Goal: Task Accomplishment & Management: Manage account settings

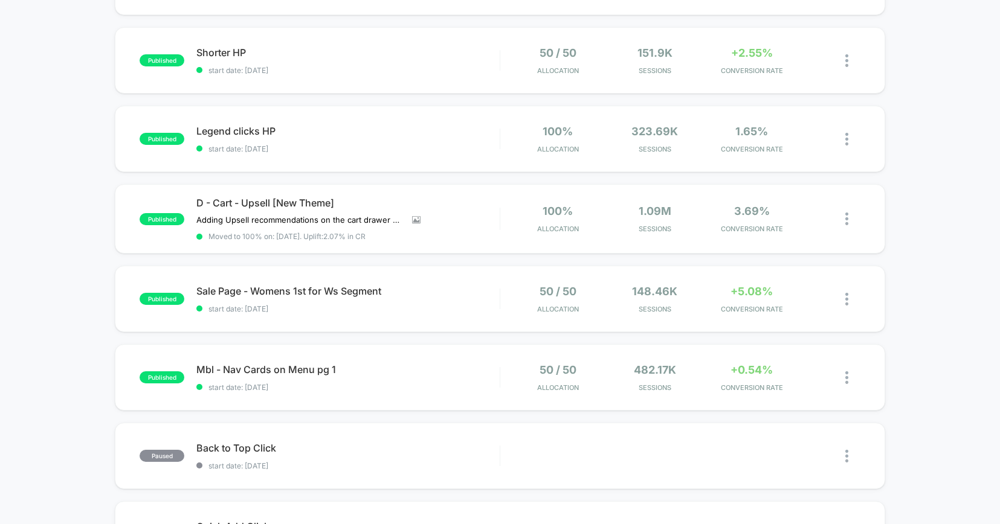
scroll to position [423, 0]
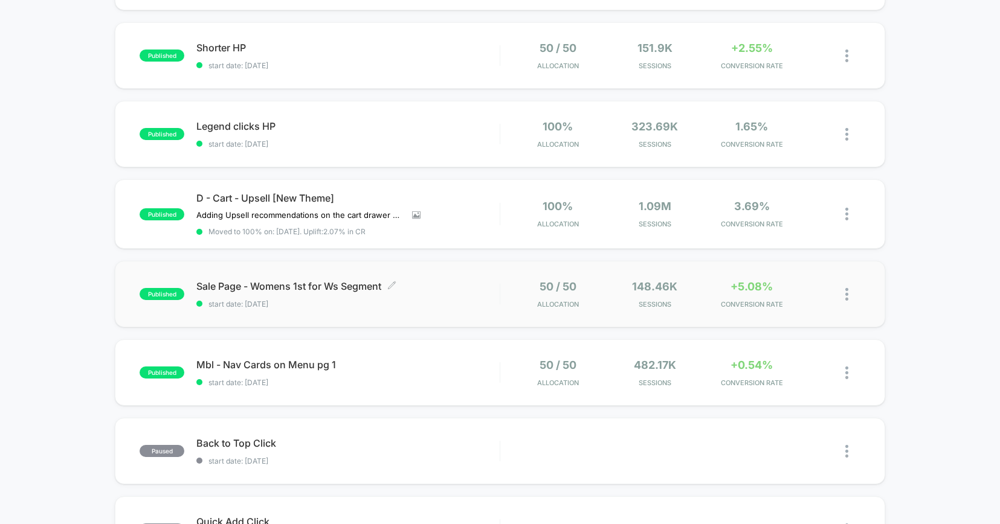
click at [478, 300] on span "start date: [DATE]" at bounding box center [347, 304] width 303 height 9
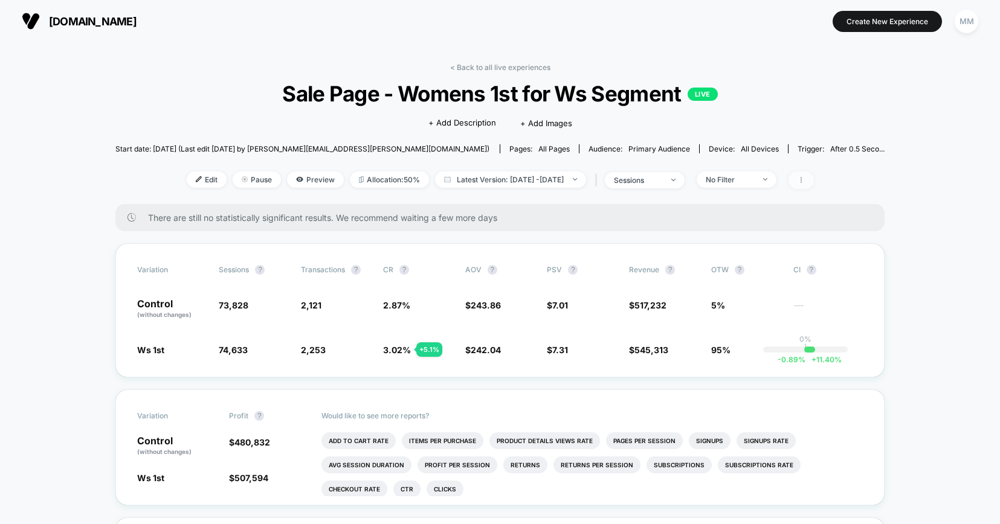
click at [814, 179] on span at bounding box center [800, 181] width 25 height 18
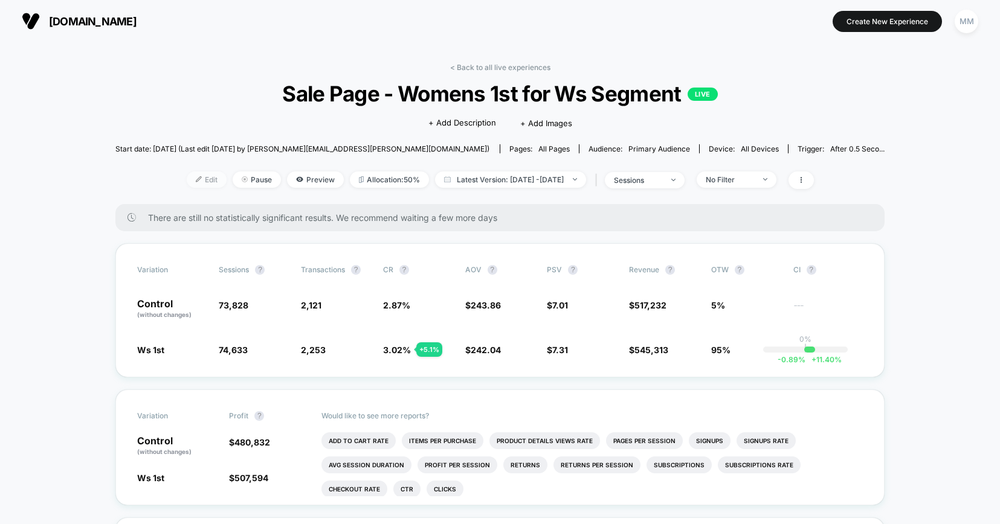
click at [192, 178] on span "Edit" at bounding box center [207, 180] width 40 height 16
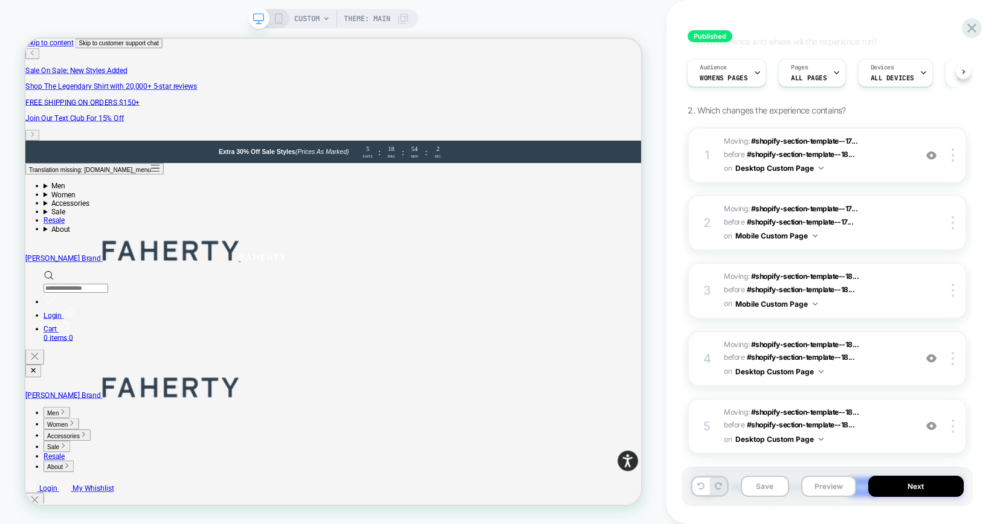
scroll to position [174, 0]
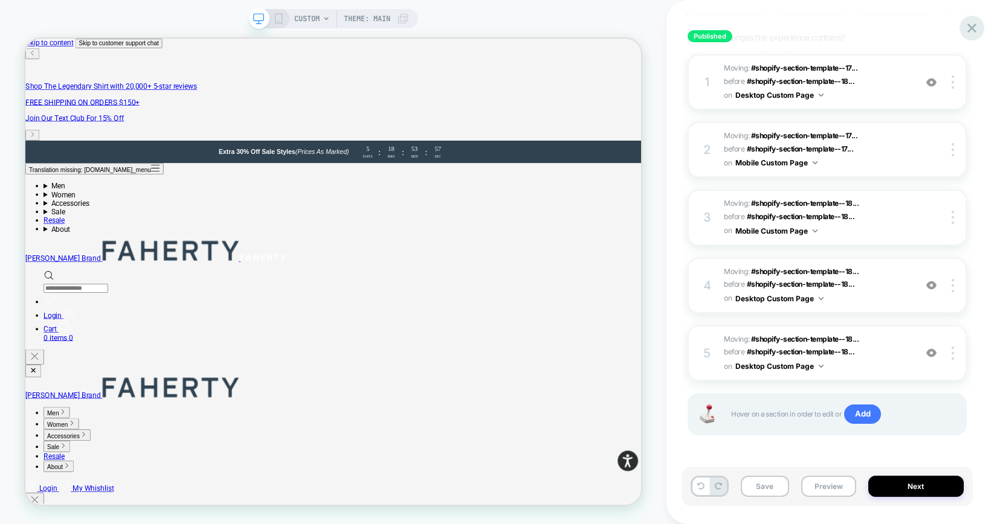
click at [972, 25] on icon at bounding box center [971, 28] width 16 height 16
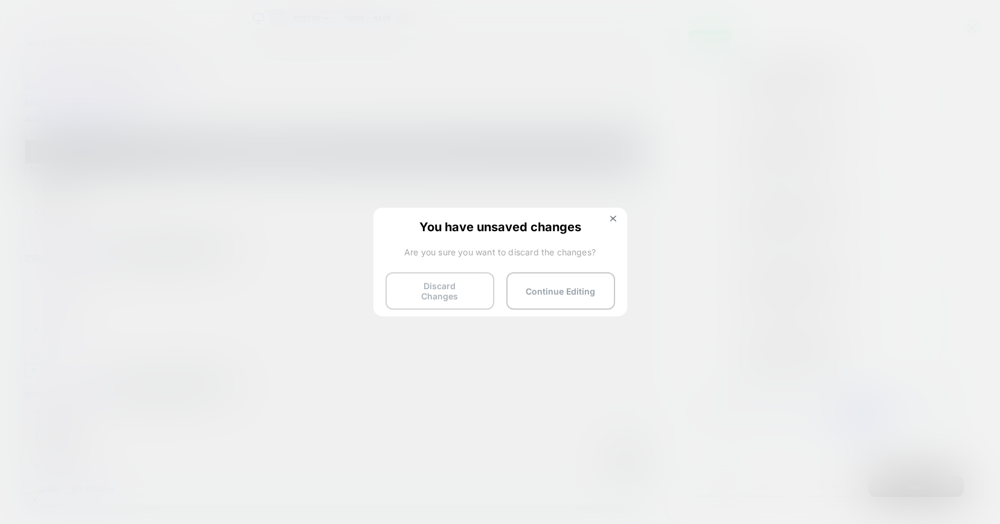
click at [460, 291] on button "Discard Changes" at bounding box center [439, 290] width 109 height 37
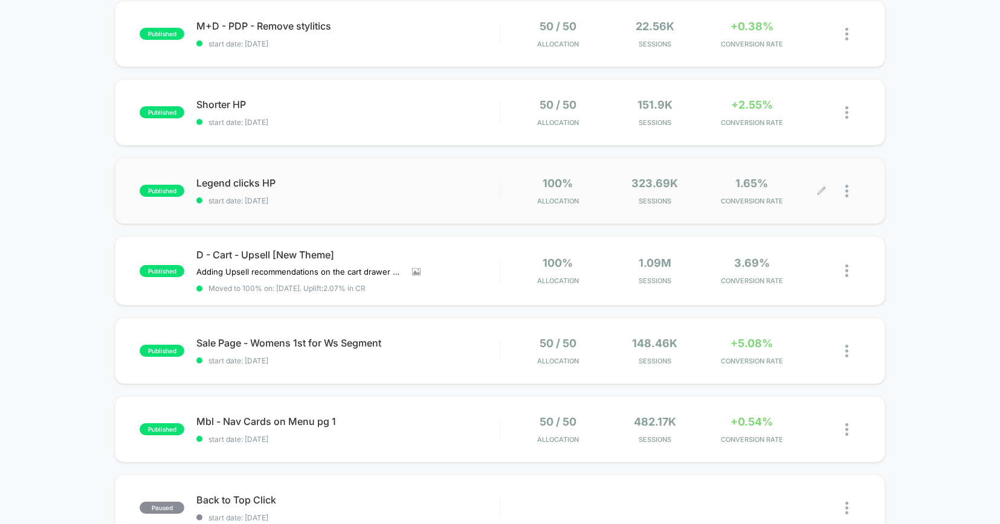
scroll to position [350, 0]
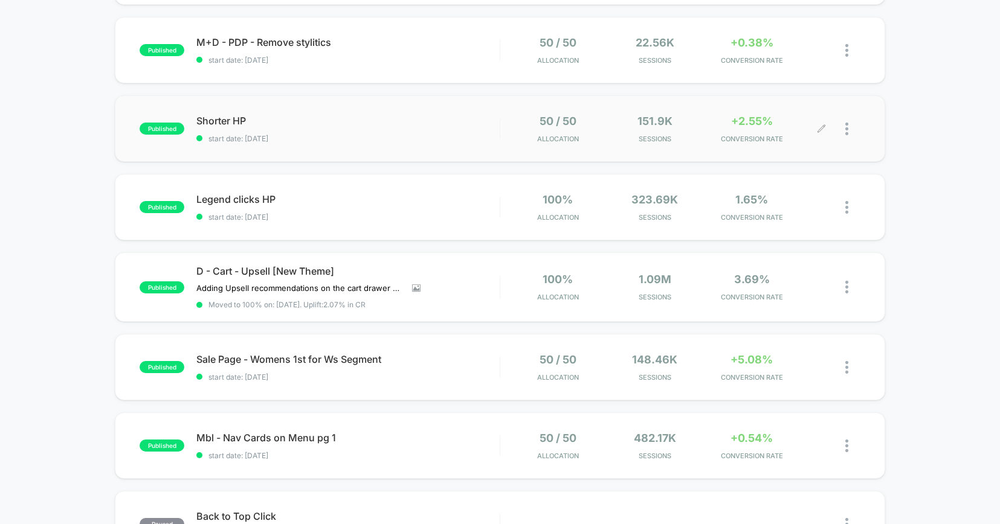
click at [847, 129] on div at bounding box center [852, 129] width 15 height 28
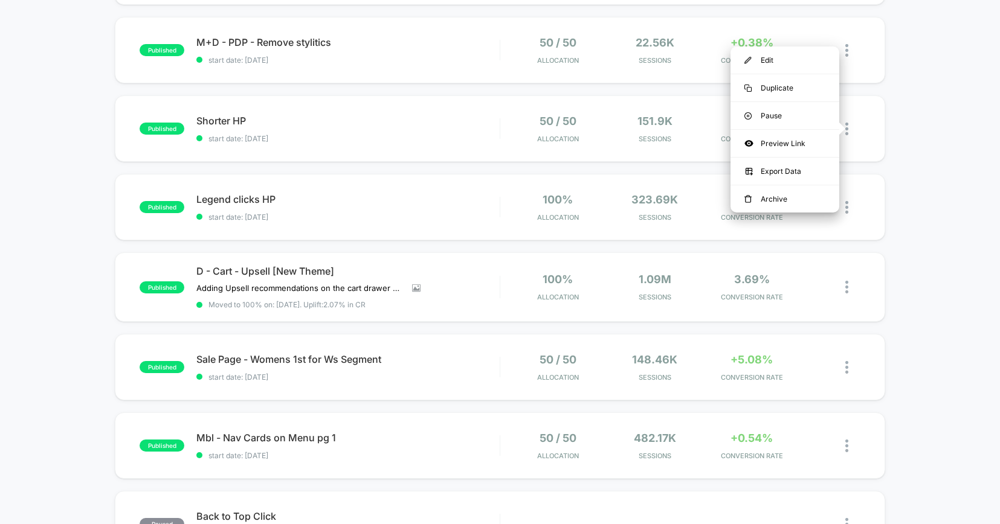
click at [928, 139] on div "published [Extra 30 IPD Sale] M+D - SW - Auto Promo 30% off start date: [DATE] …" at bounding box center [500, 278] width 1000 height 994
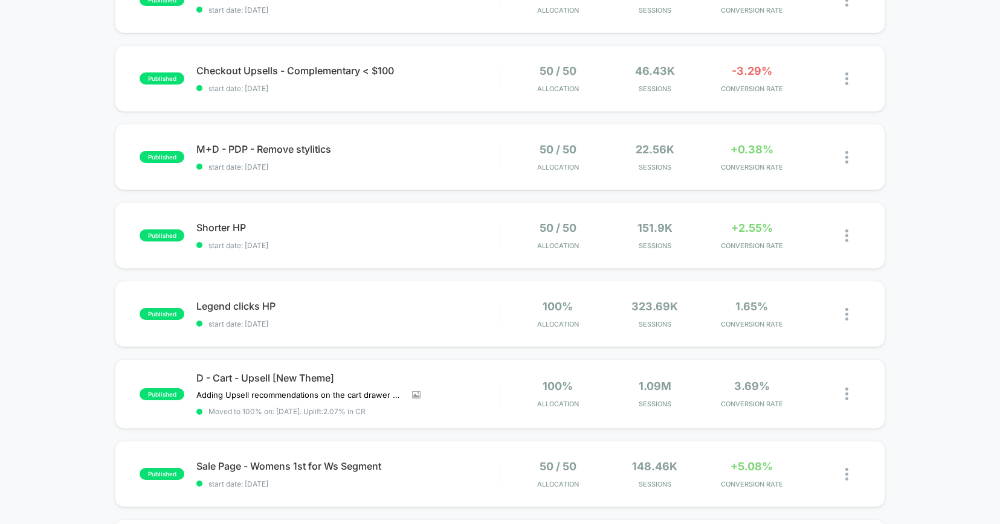
scroll to position [0, 0]
